Goal: Information Seeking & Learning: Learn about a topic

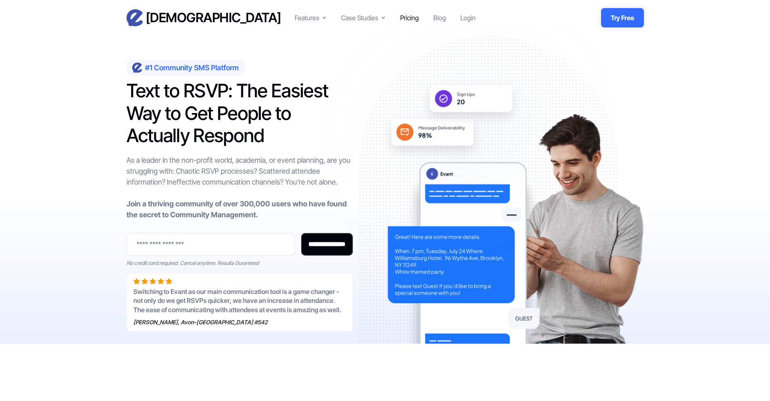
click at [404, 18] on div "Pricing" at bounding box center [409, 18] width 19 height 10
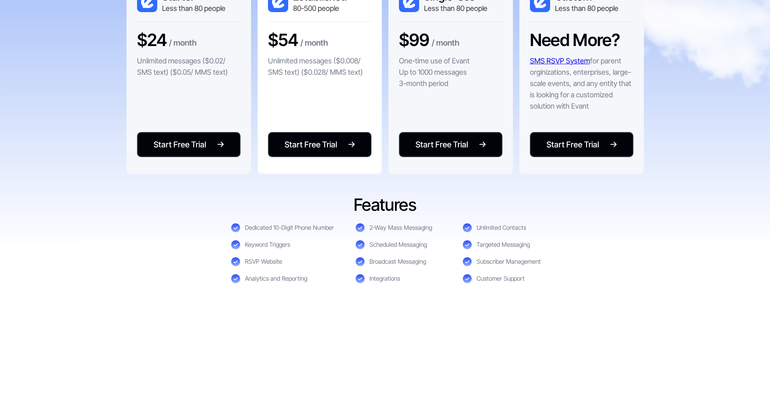
scroll to position [236, 0]
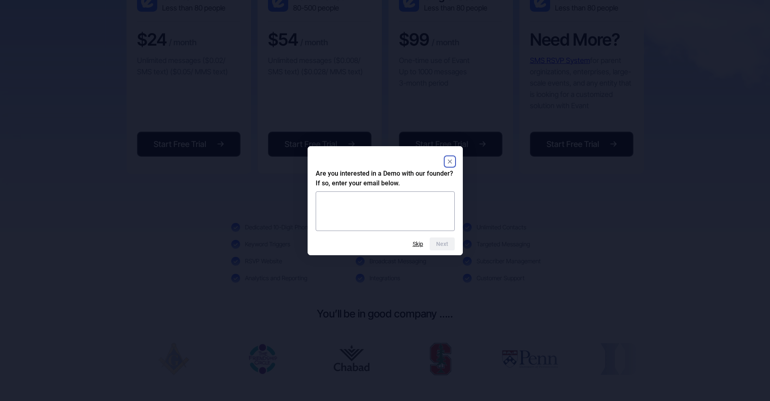
click at [450, 160] on rect "Close" at bounding box center [450, 162] width 10 height 10
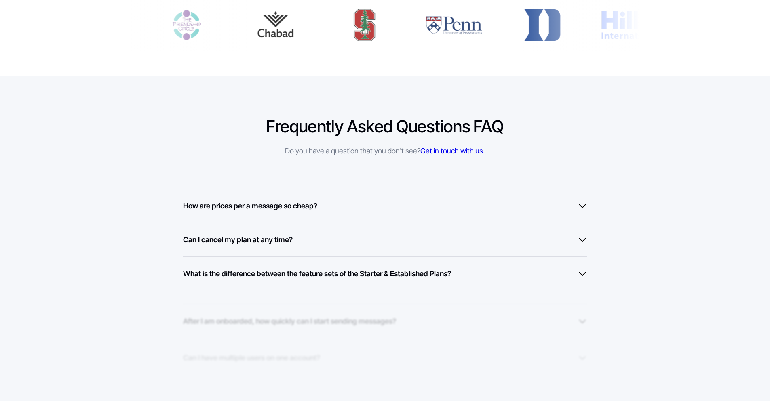
scroll to position [575, 0]
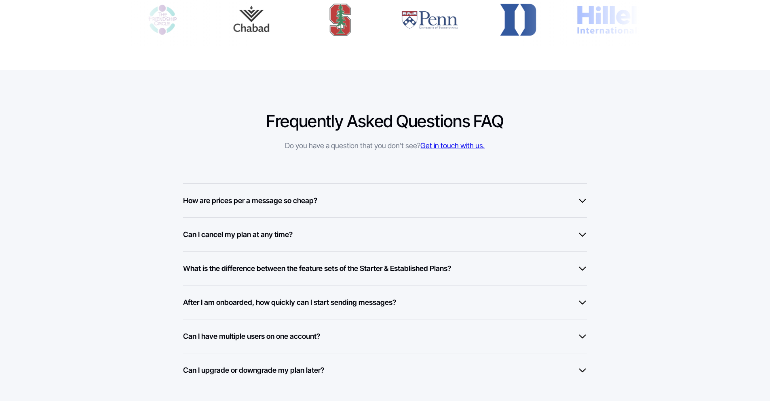
click at [312, 193] on div "How are prices per a message so cheap? At Evant, we've built relationships with…" at bounding box center [385, 200] width 404 height 34
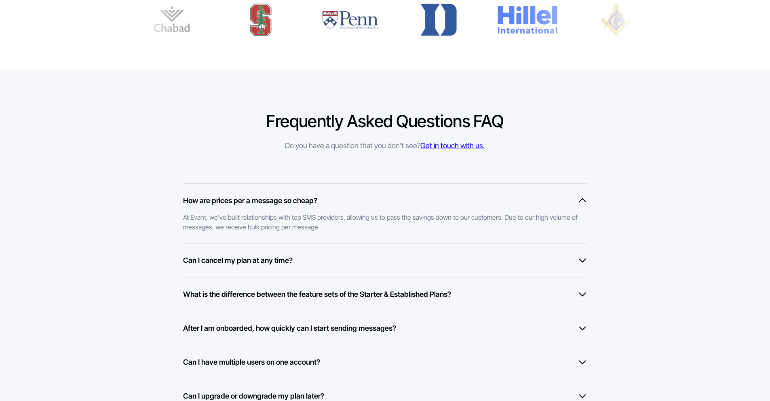
click at [312, 195] on h6 "How are prices per a message so cheap?" at bounding box center [250, 200] width 134 height 11
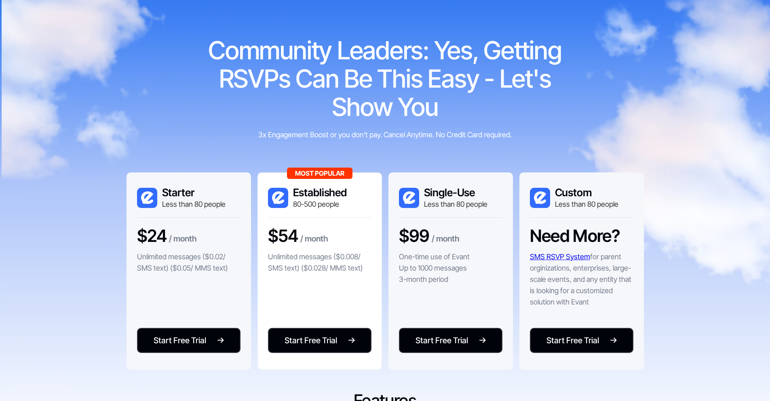
scroll to position [0, 0]
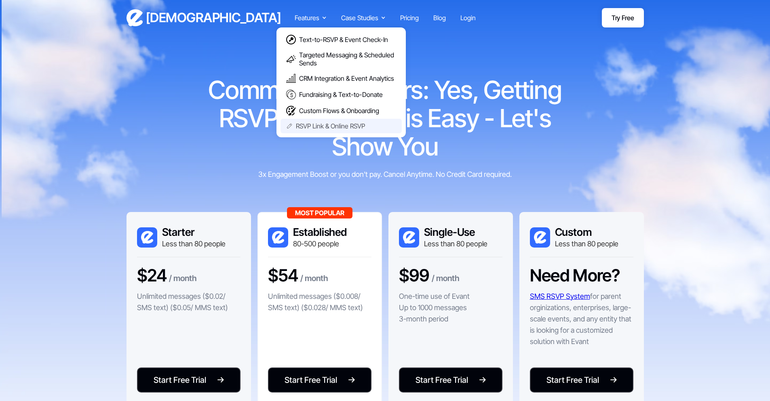
click at [331, 128] on div "RSVP Link & Online RSVP" at bounding box center [330, 126] width 69 height 8
